Goal: Information Seeking & Learning: Learn about a topic

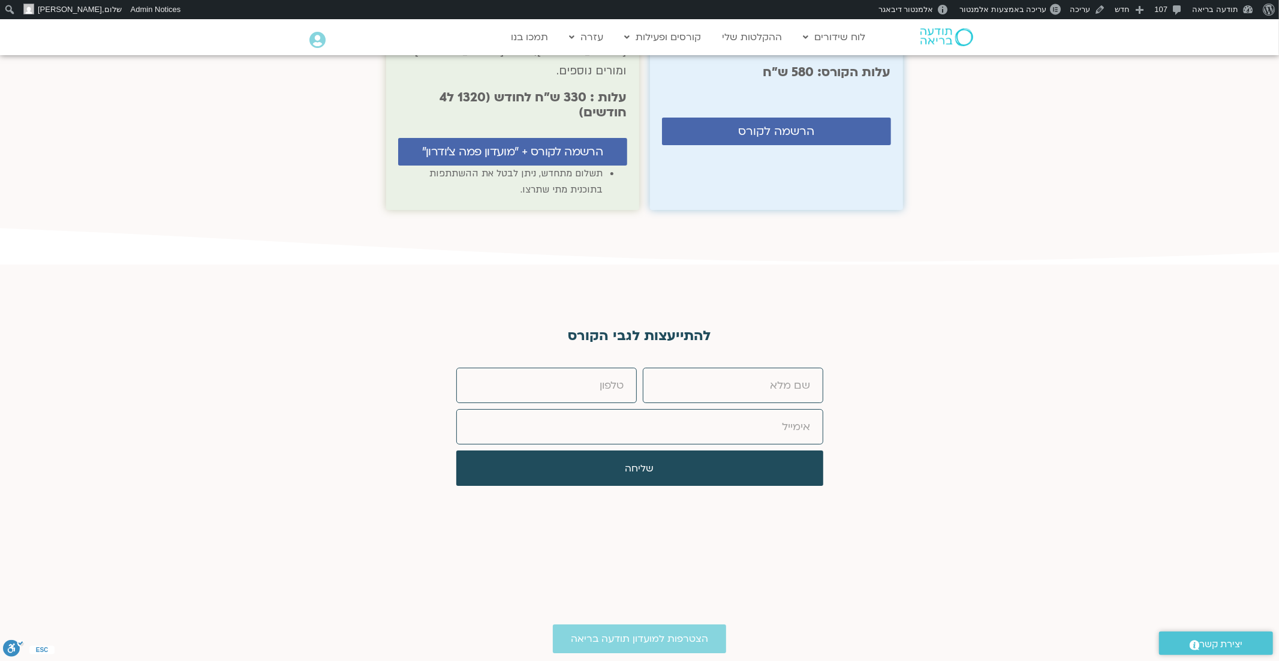
scroll to position [7271, 0]
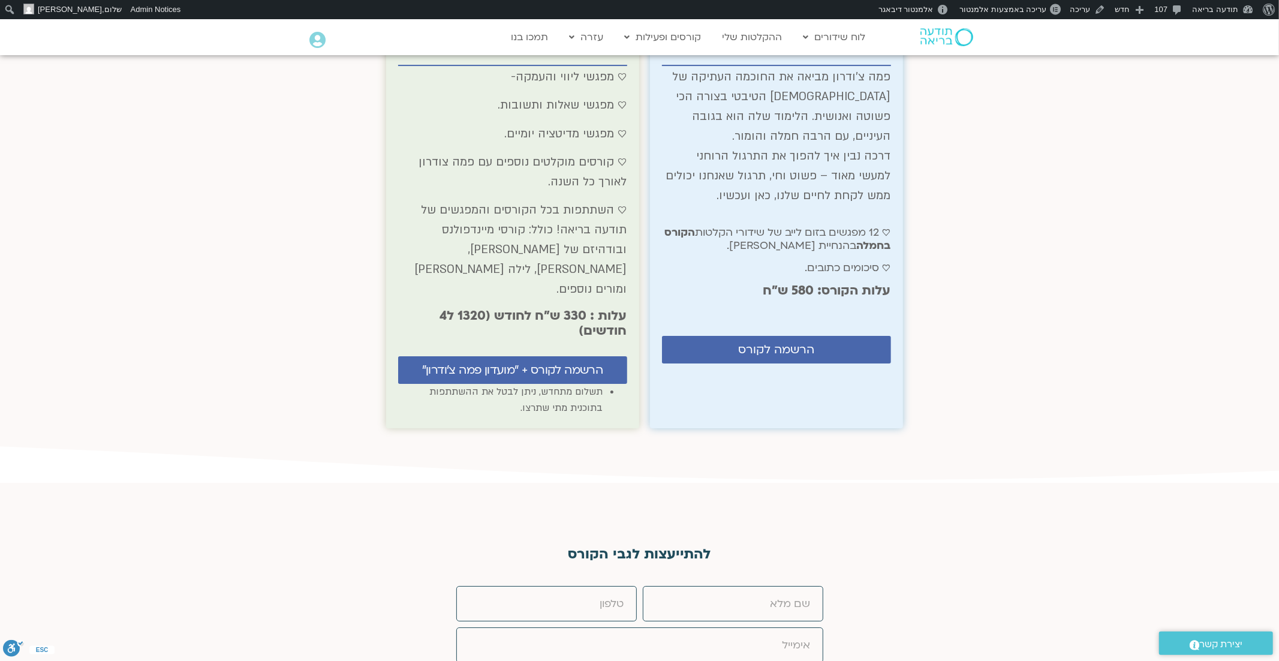
click at [963, 536] on div "להתייעצות לגבי הקורס שם פרטי טלפון אימייל שליחה" at bounding box center [639, 623] width 1279 height 174
click at [713, 482] on div "להתייעצות לגבי הקורס שם פרטי טלפון אימייל שליחה" at bounding box center [639, 623] width 1279 height 282
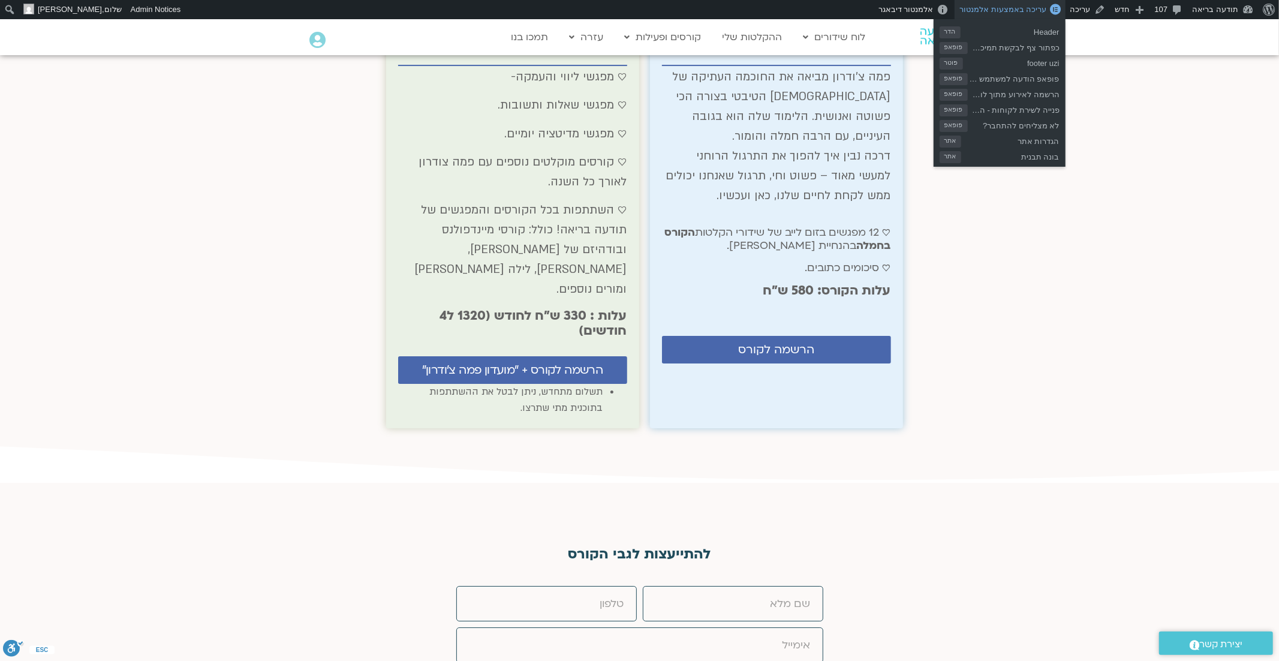
click at [1027, 2] on link "עריכה באמצעות אלמנטור" at bounding box center [1010, 9] width 110 height 19
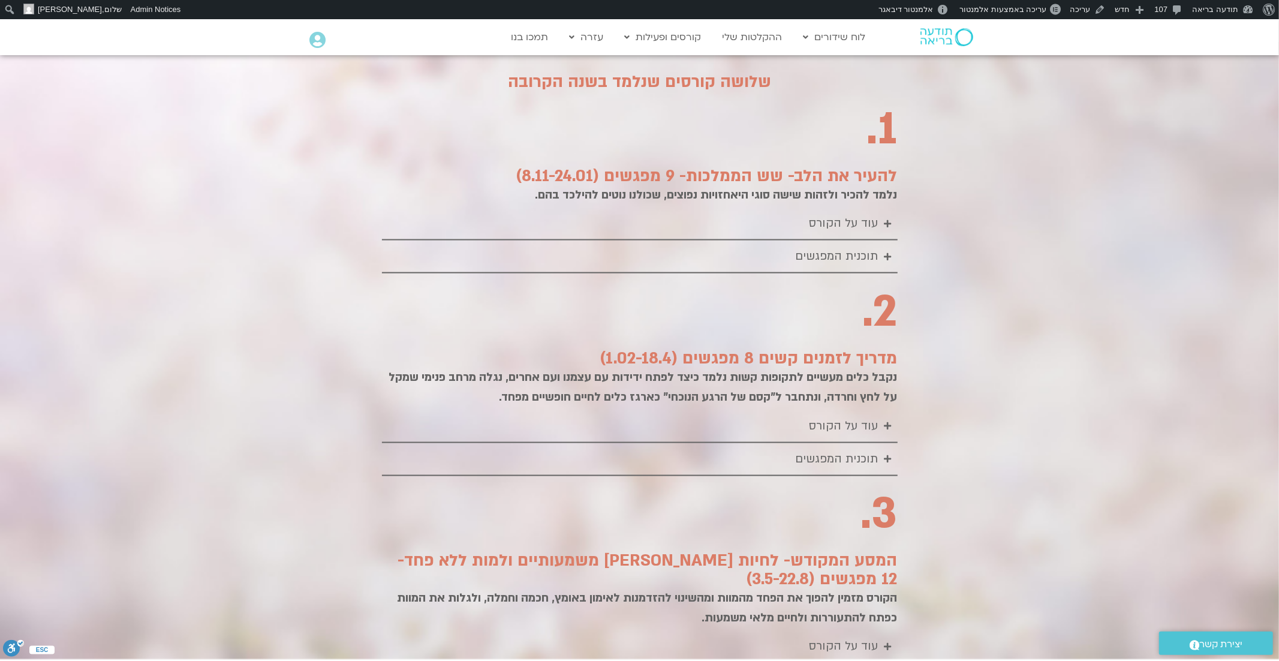
scroll to position [1431, 0]
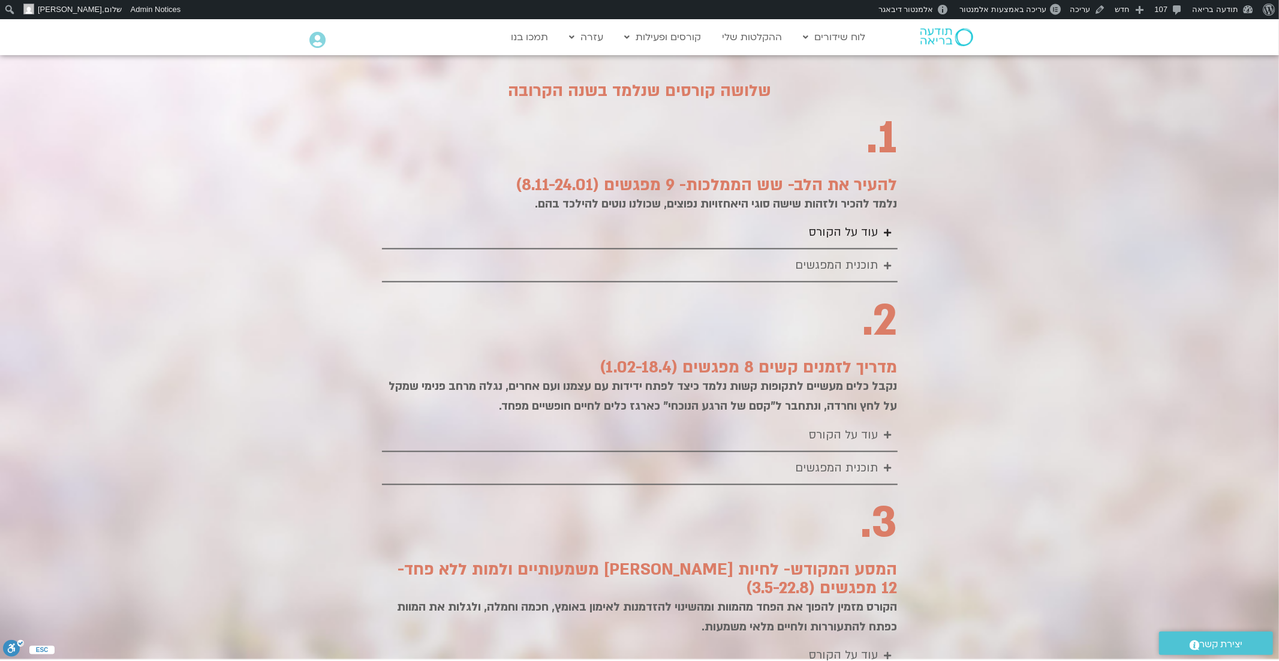
click at [889, 228] on icon "Accordion. Open links with Enter or Space, close with Escape, and navigate with…" at bounding box center [888, 232] width 7 height 8
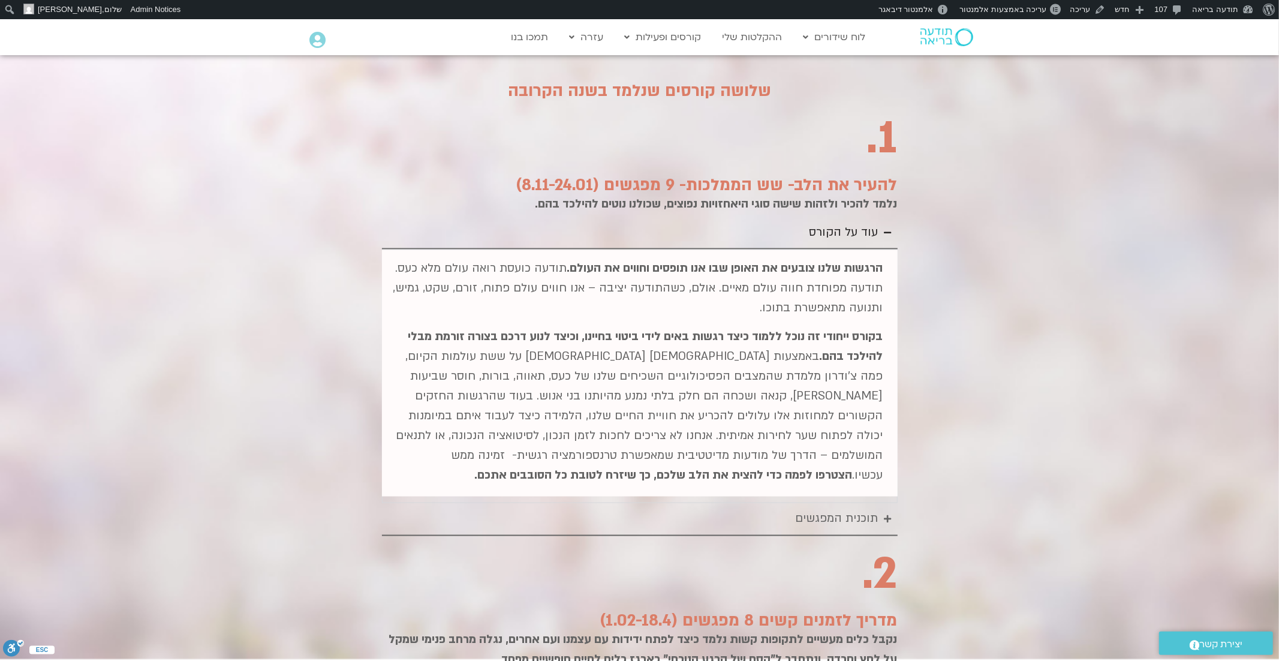
click at [889, 228] on icon "Accordion. Open links with Enter or Space, close with Escape, and navigate with…" at bounding box center [888, 232] width 7 height 8
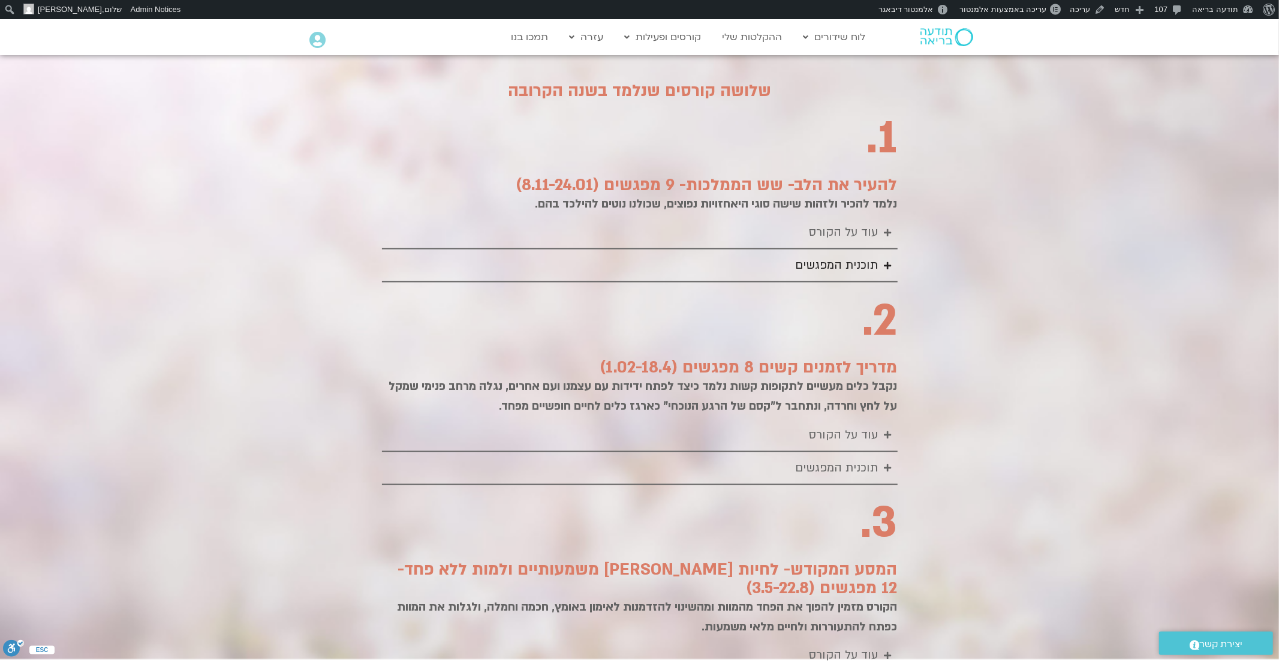
click at [885, 249] on summary "תוכנית המפגשים" at bounding box center [640, 265] width 516 height 33
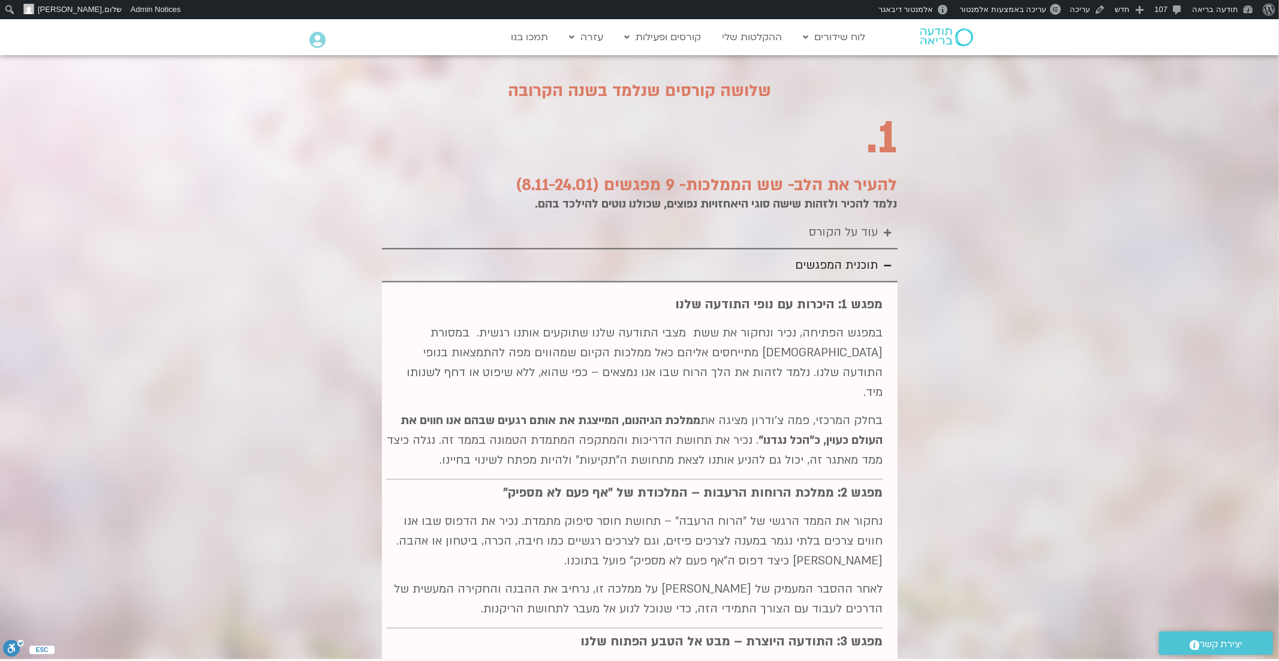
click at [885, 249] on summary "תוכנית המפגשים" at bounding box center [640, 265] width 516 height 33
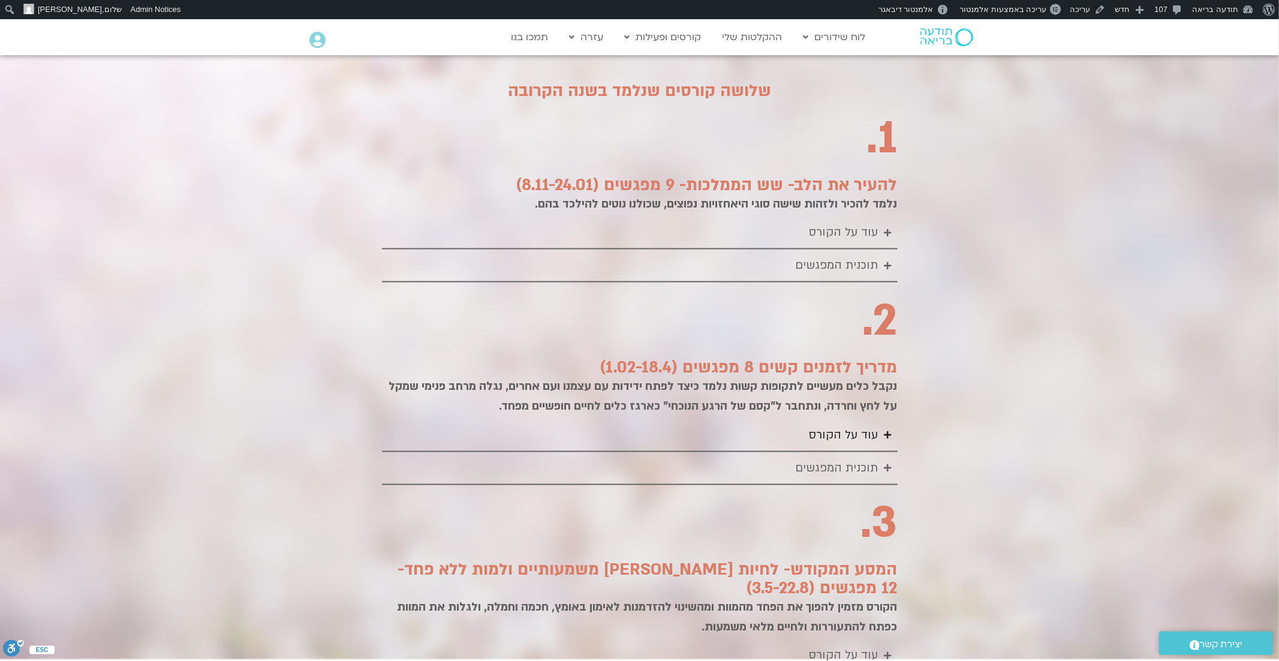
click at [885, 431] on icon "Accordion. Open links with Enter or Space, close with Escape, and navigate with…" at bounding box center [888, 435] width 7 height 8
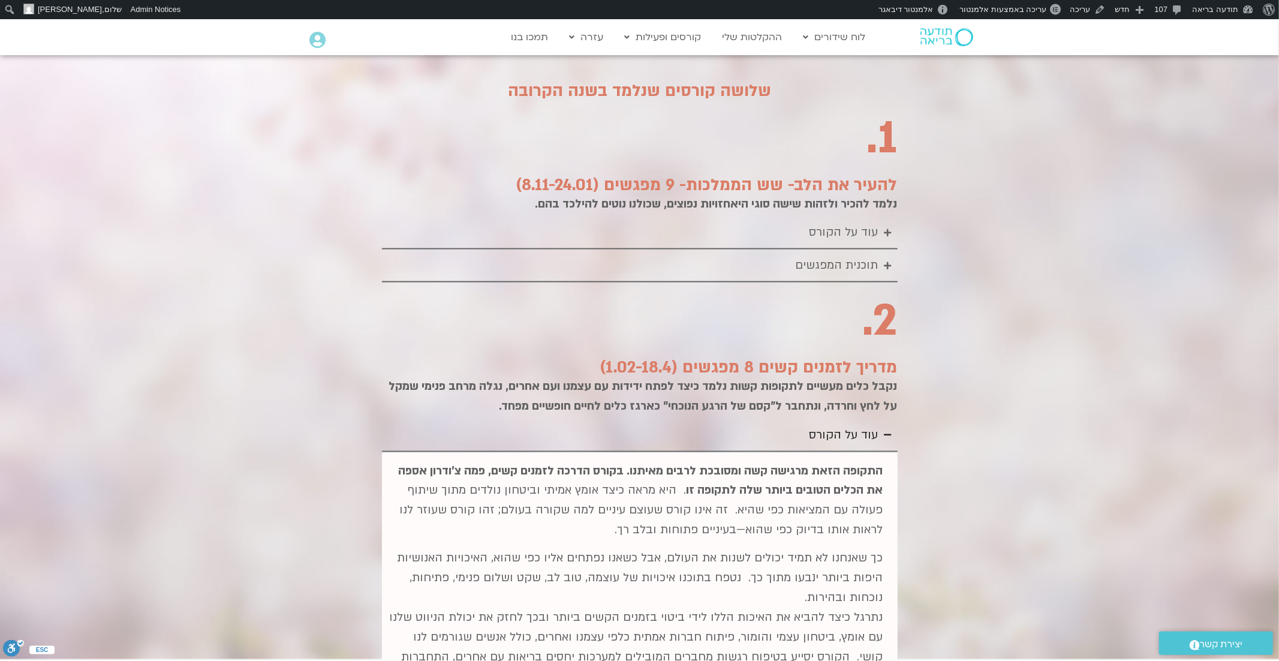
click at [885, 431] on icon "Accordion. Open links with Enter or Space, close with Escape, and navigate with…" at bounding box center [888, 435] width 7 height 8
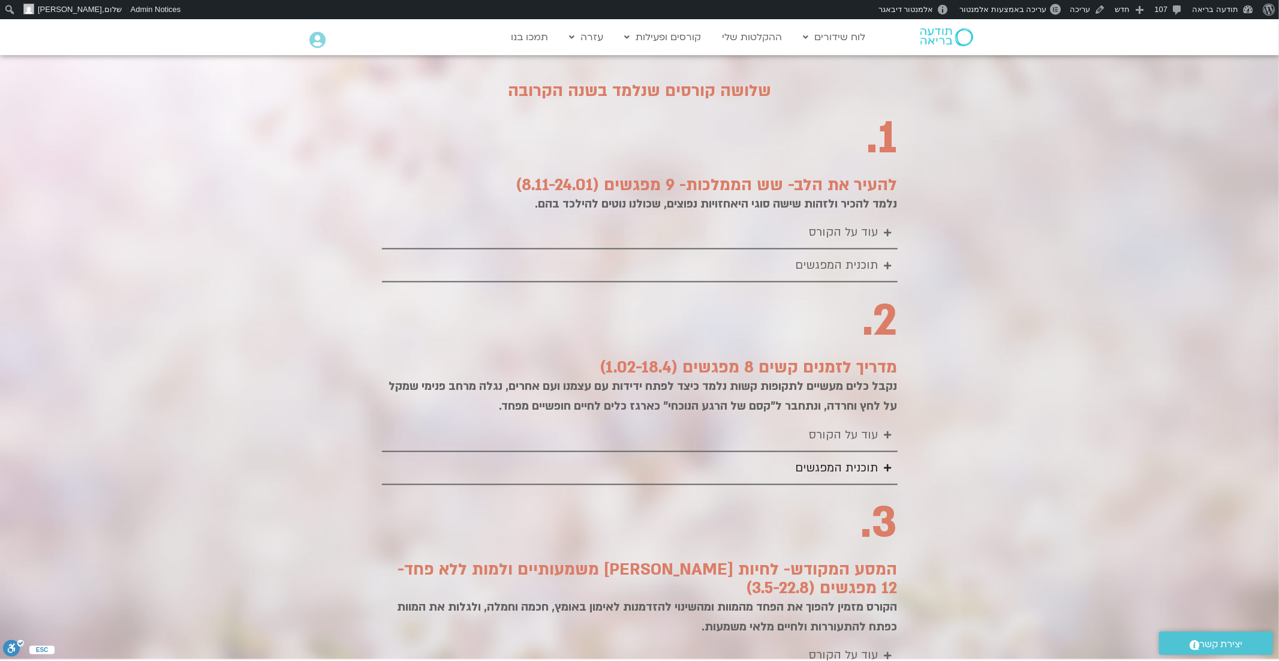
click at [886, 464] on icon "Accordion. Open links with Enter or Space, close with Escape, and navigate with…" at bounding box center [888, 468] width 7 height 8
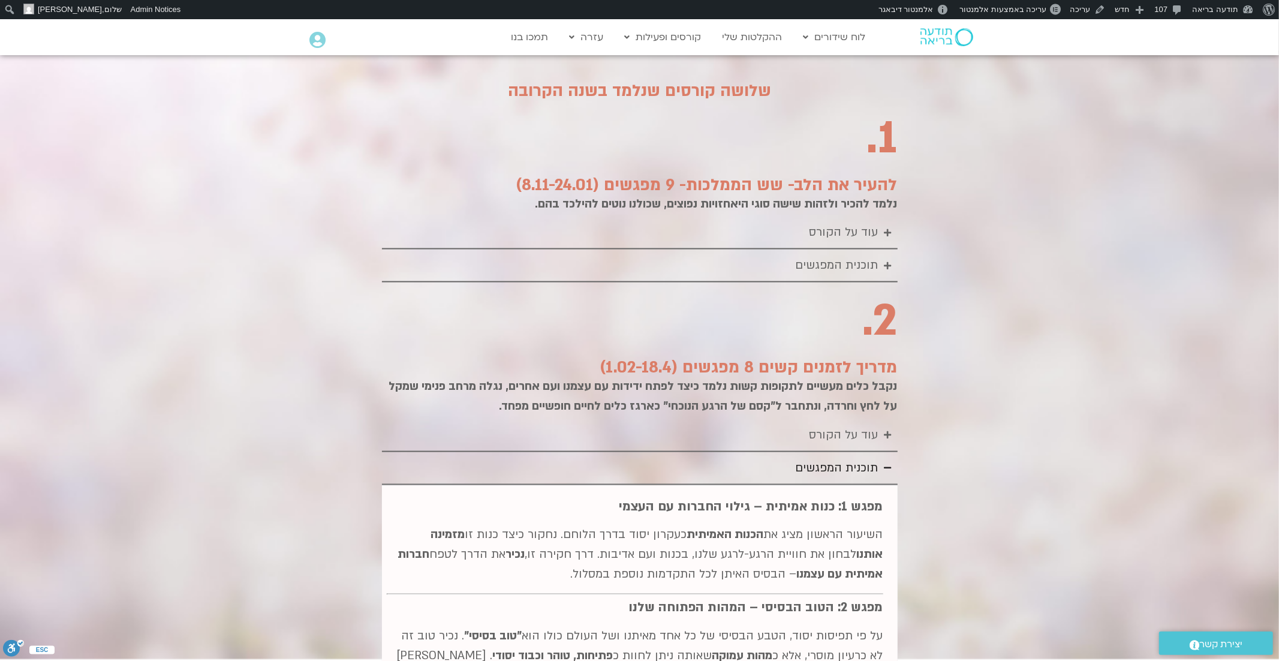
click at [886, 464] on icon "Accordion. Open links with Enter or Space, close with Escape, and navigate with…" at bounding box center [888, 468] width 7 height 8
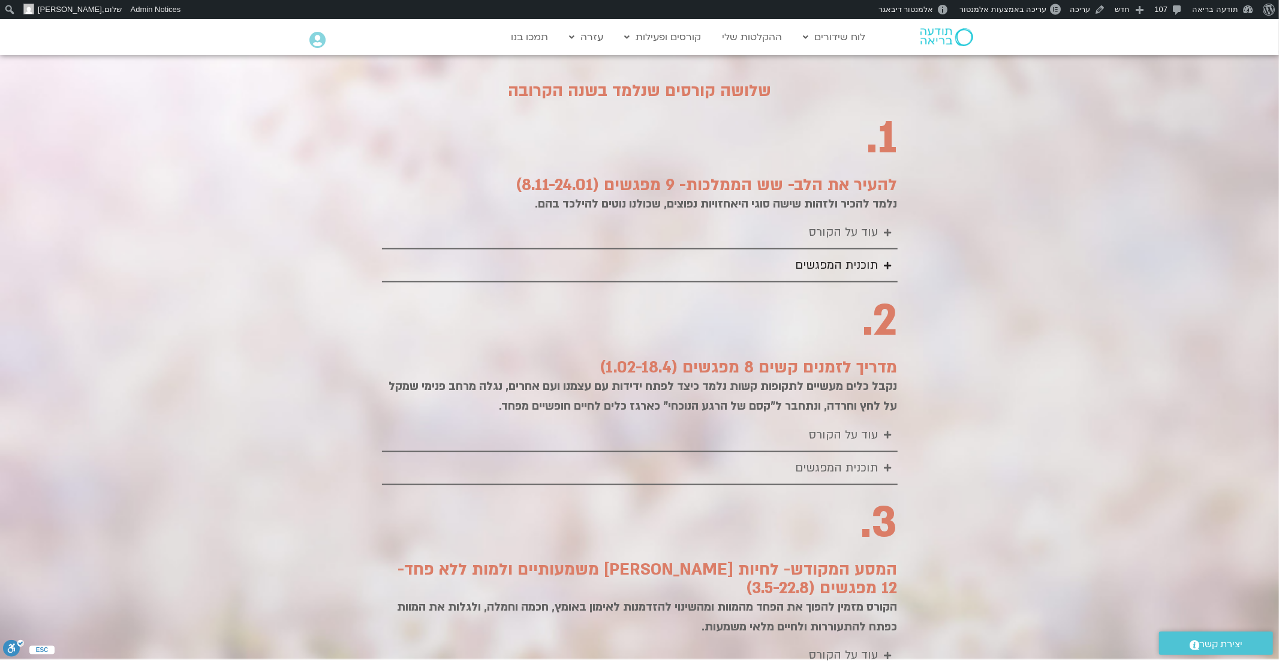
click at [886, 261] on icon "Accordion. Open links with Enter or Space, close with Escape, and navigate with…" at bounding box center [888, 265] width 7 height 8
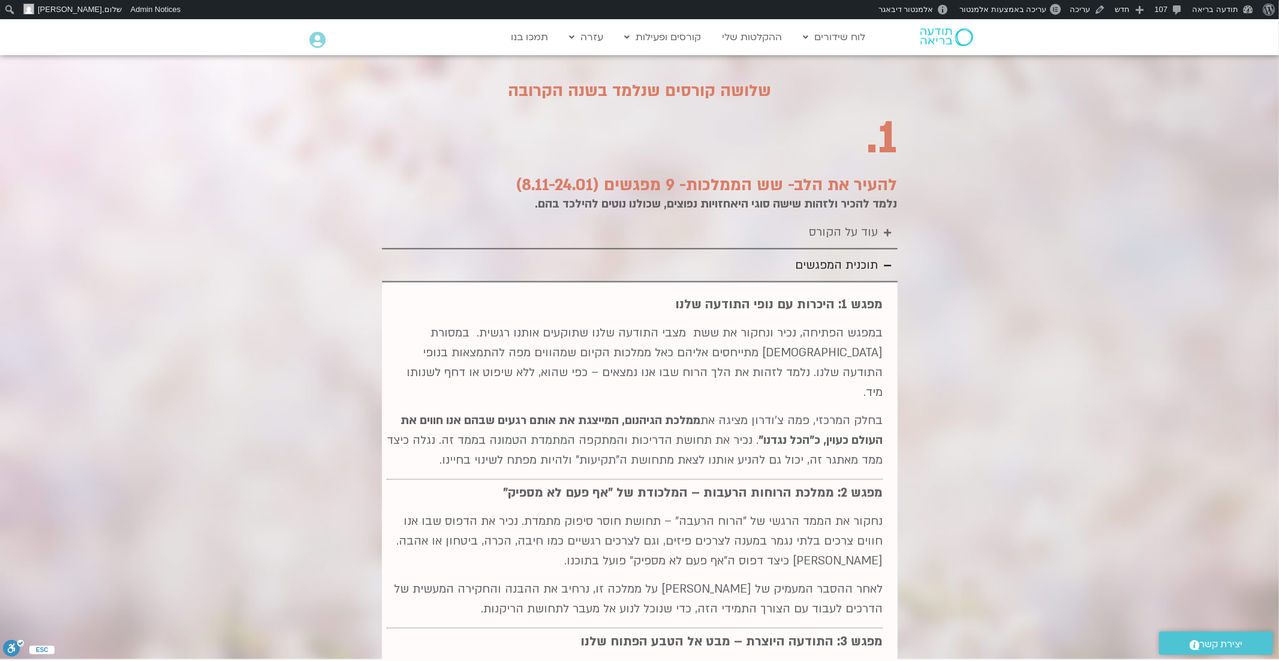
click at [886, 261] on icon "Accordion. Open links with Enter or Space, close with Escape, and navigate with…" at bounding box center [888, 265] width 7 height 8
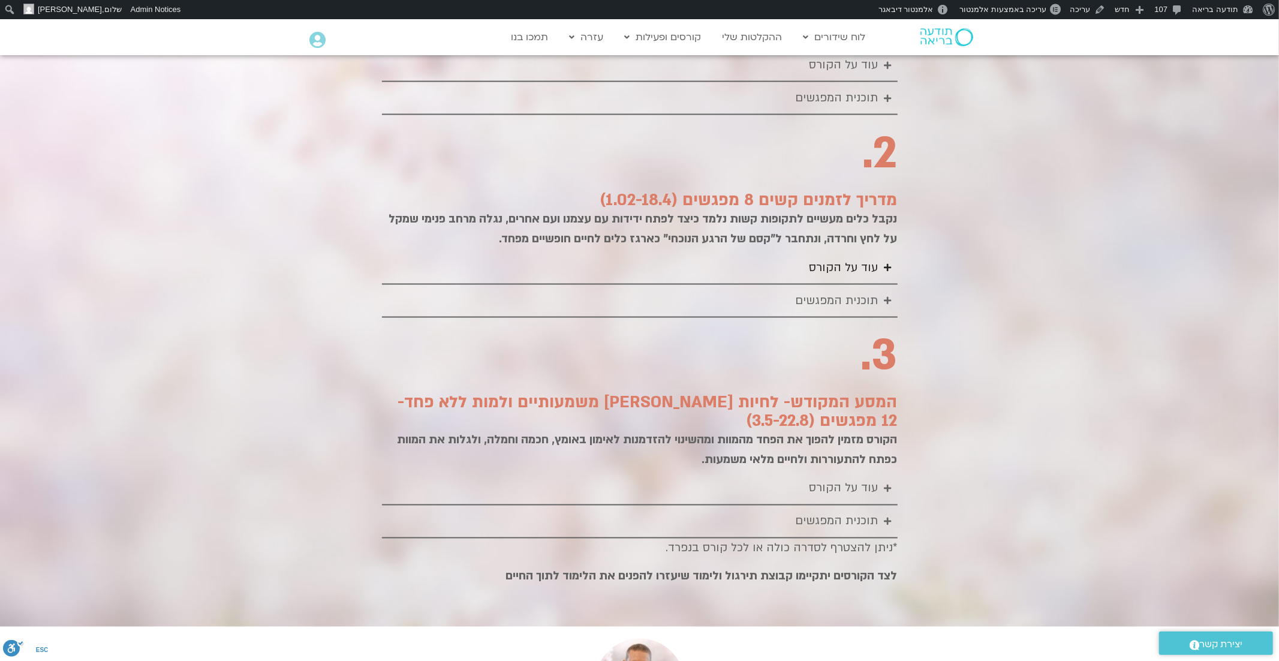
scroll to position [1612, 0]
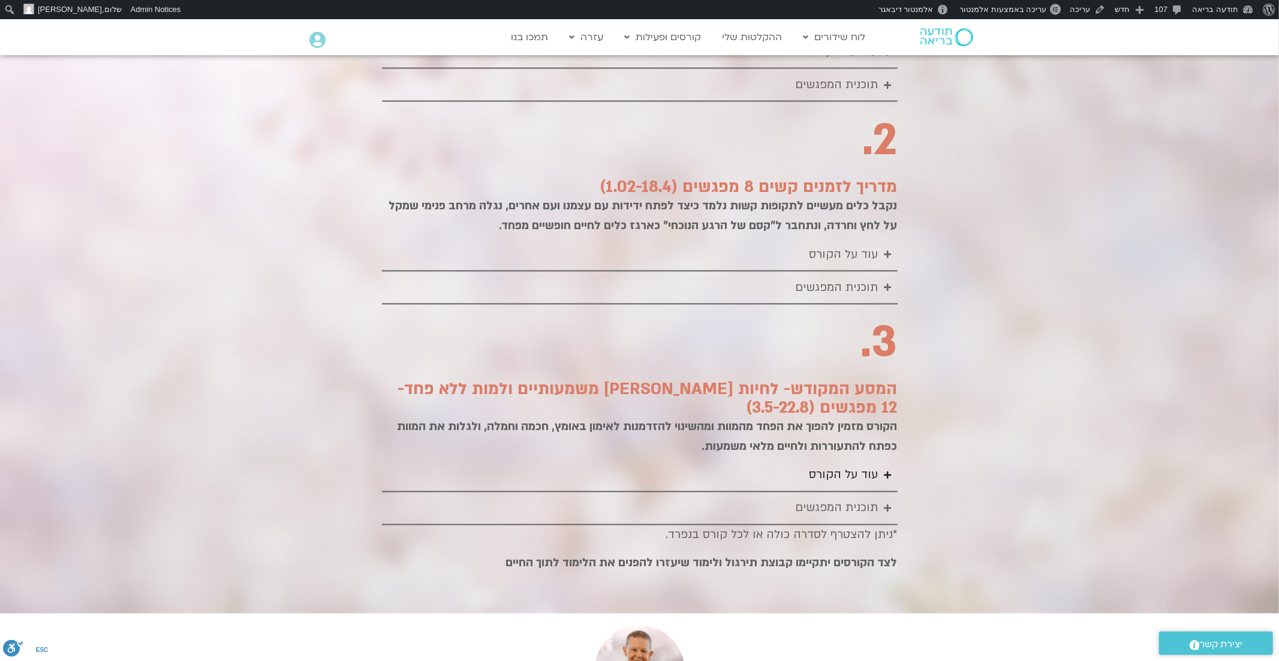
click at [885, 471] on icon "Accordion. Open links with Enter or Space, close with Escape, and navigate with…" at bounding box center [888, 475] width 7 height 8
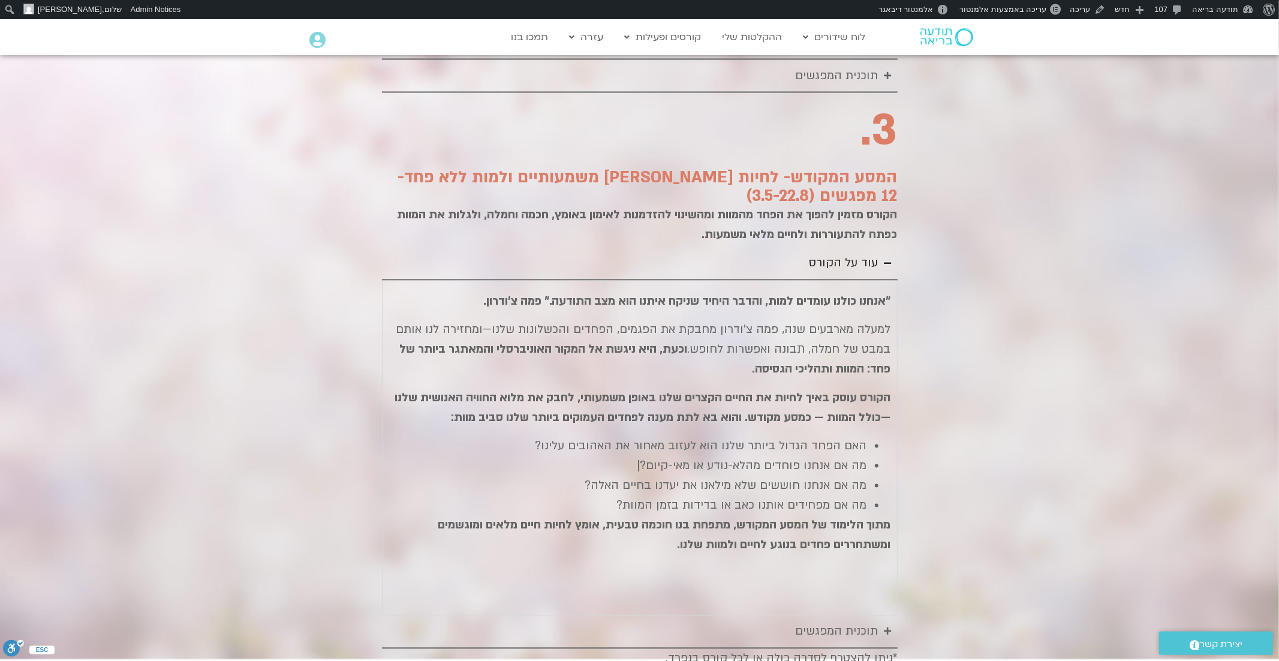
scroll to position [1825, 0]
click at [887, 258] on icon "Accordion. Open links with Enter or Space, close with Escape, and navigate with…" at bounding box center [888, 262] width 7 height 8
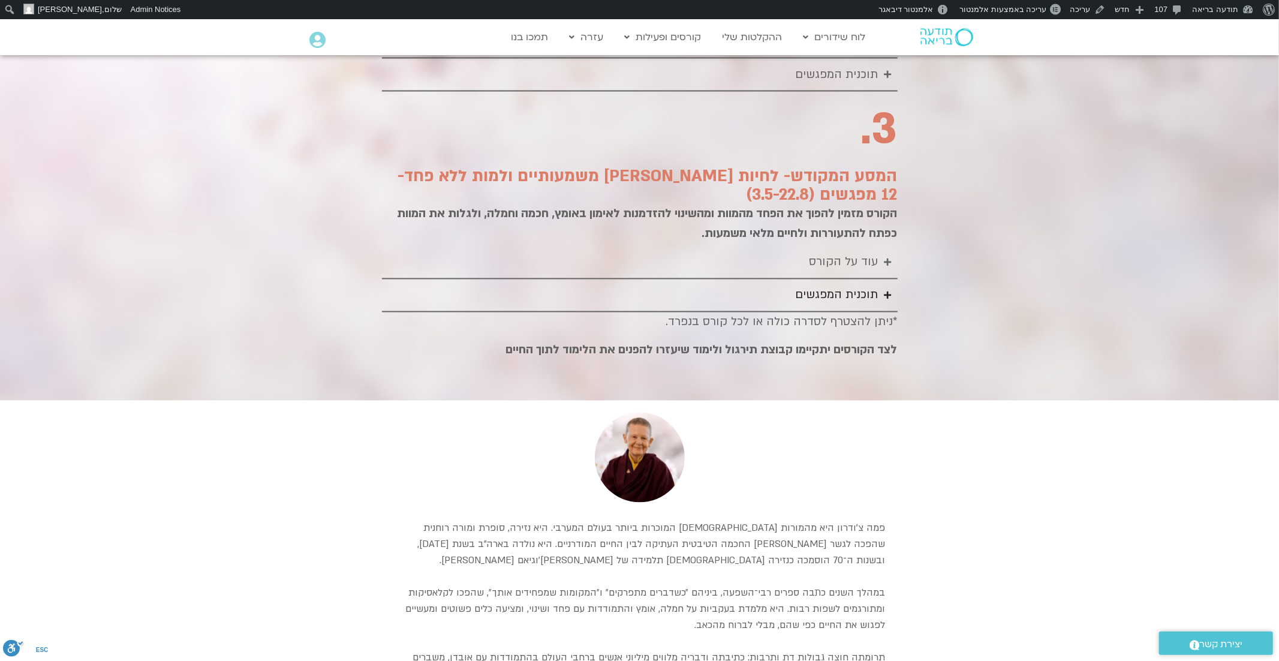
click at [887, 291] on icon "Accordion. Open links with Enter or Space, close with Escape, and navigate with…" at bounding box center [888, 295] width 7 height 8
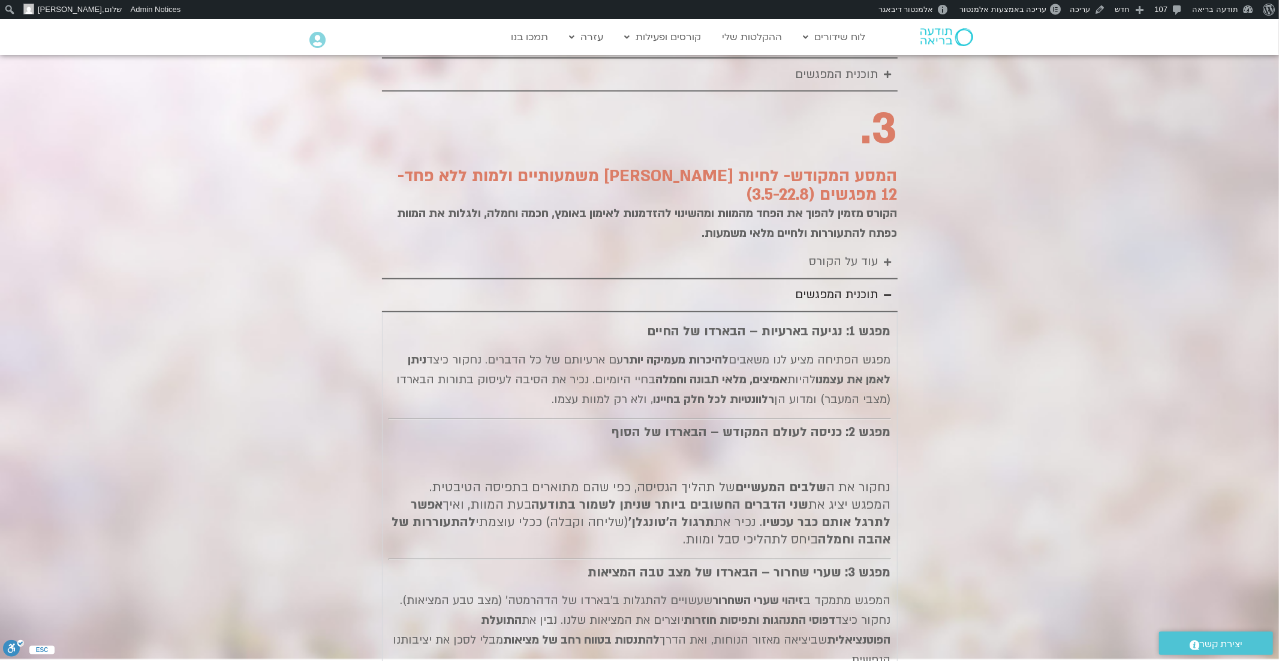
click at [887, 291] on icon "Accordion. Open links with Enter or Space, close with Escape, and navigate with…" at bounding box center [888, 295] width 7 height 8
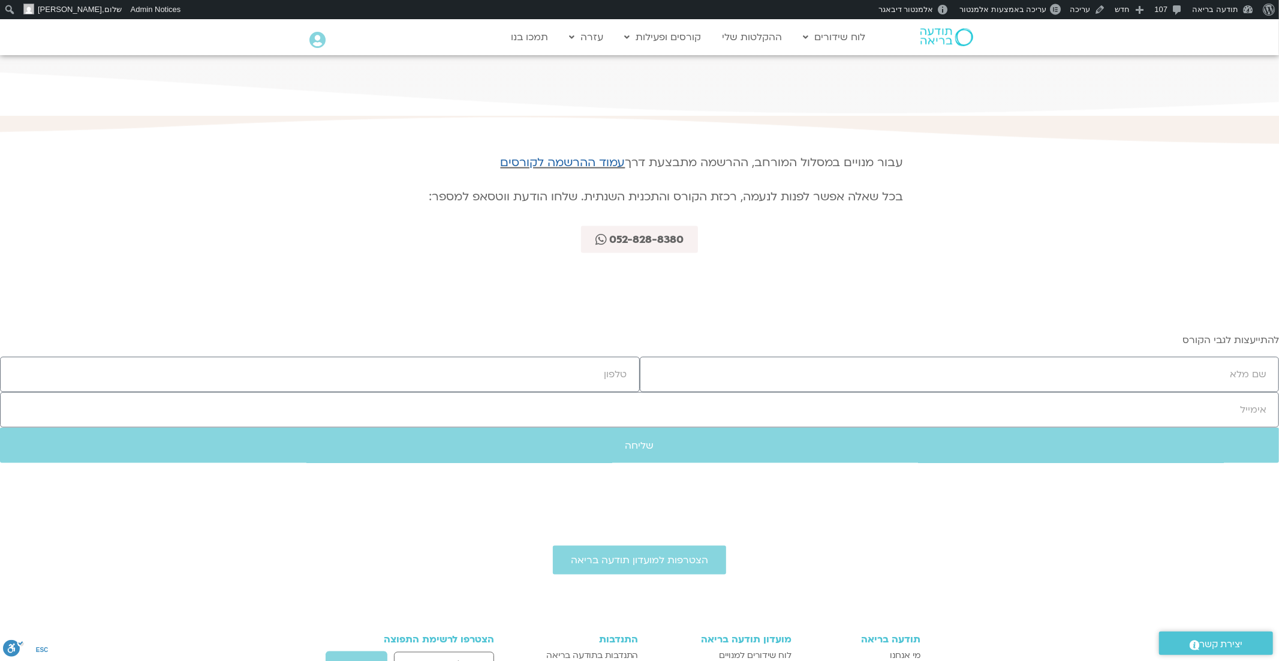
scroll to position [5151, 0]
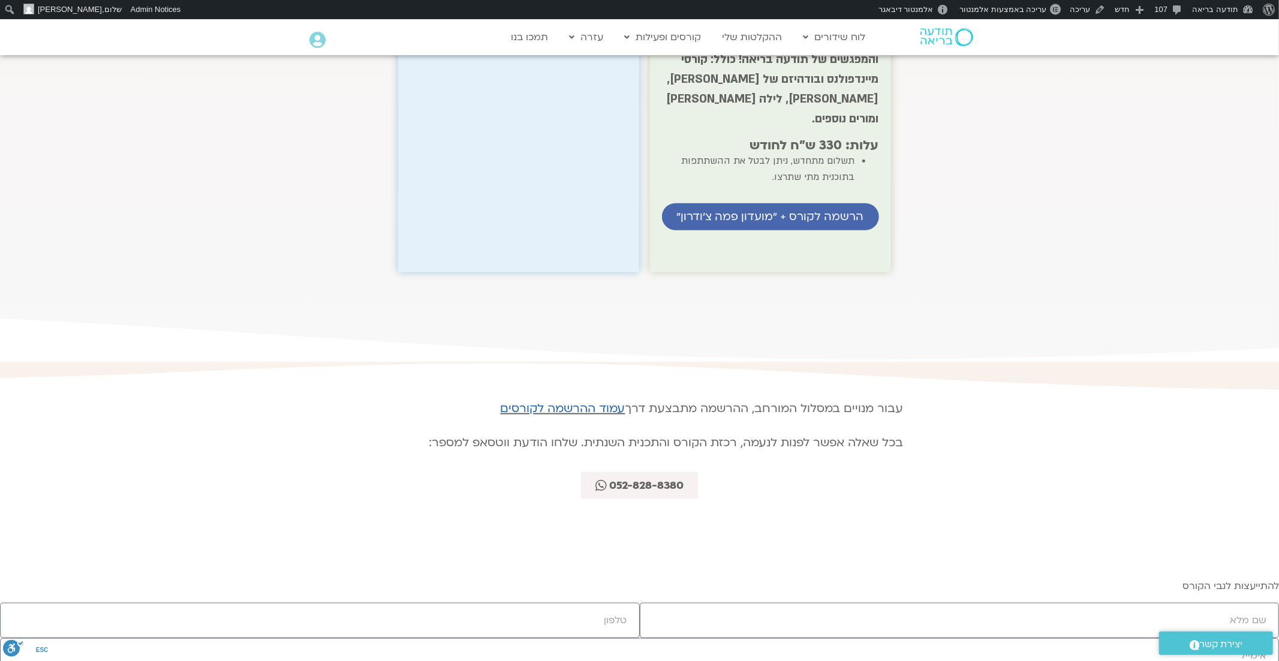
scroll to position [4916, 0]
